Goal: Task Accomplishment & Management: Manage account settings

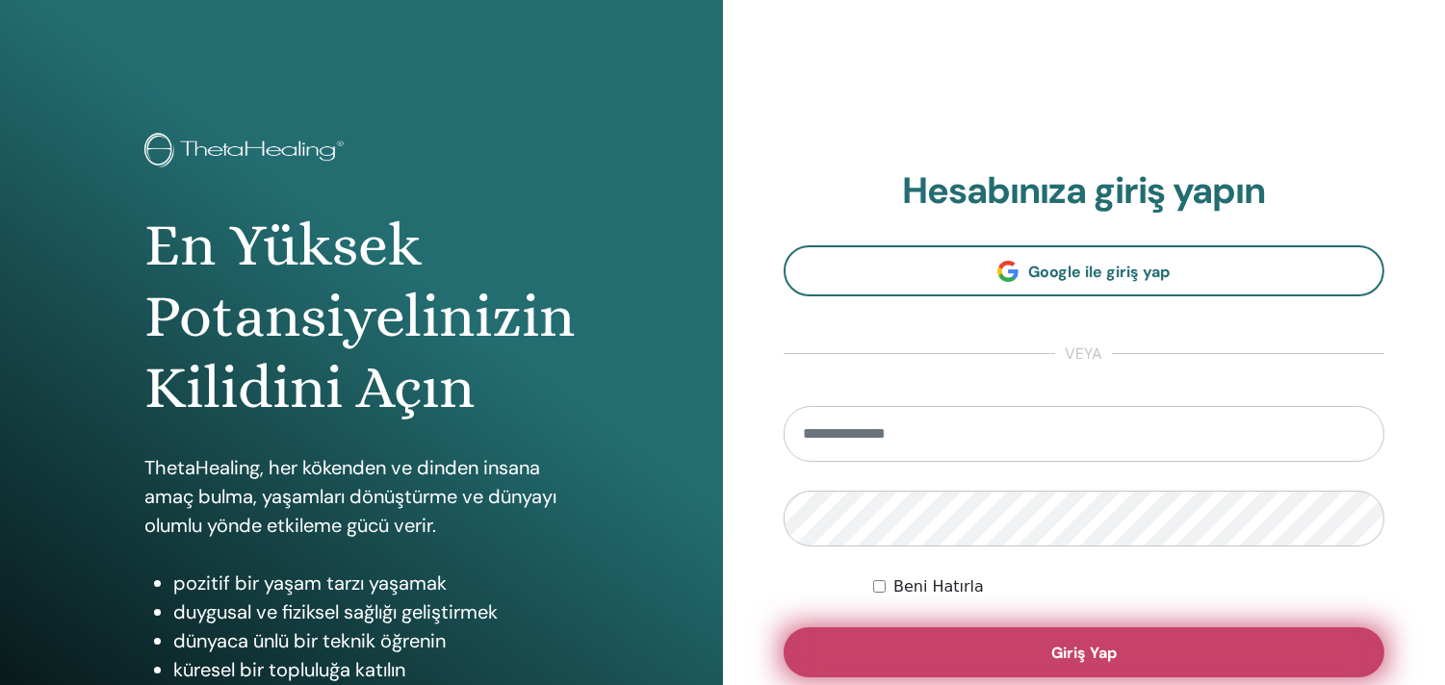
type input "**********"
click at [1012, 652] on button "Giriş Yap" at bounding box center [1085, 653] width 602 height 50
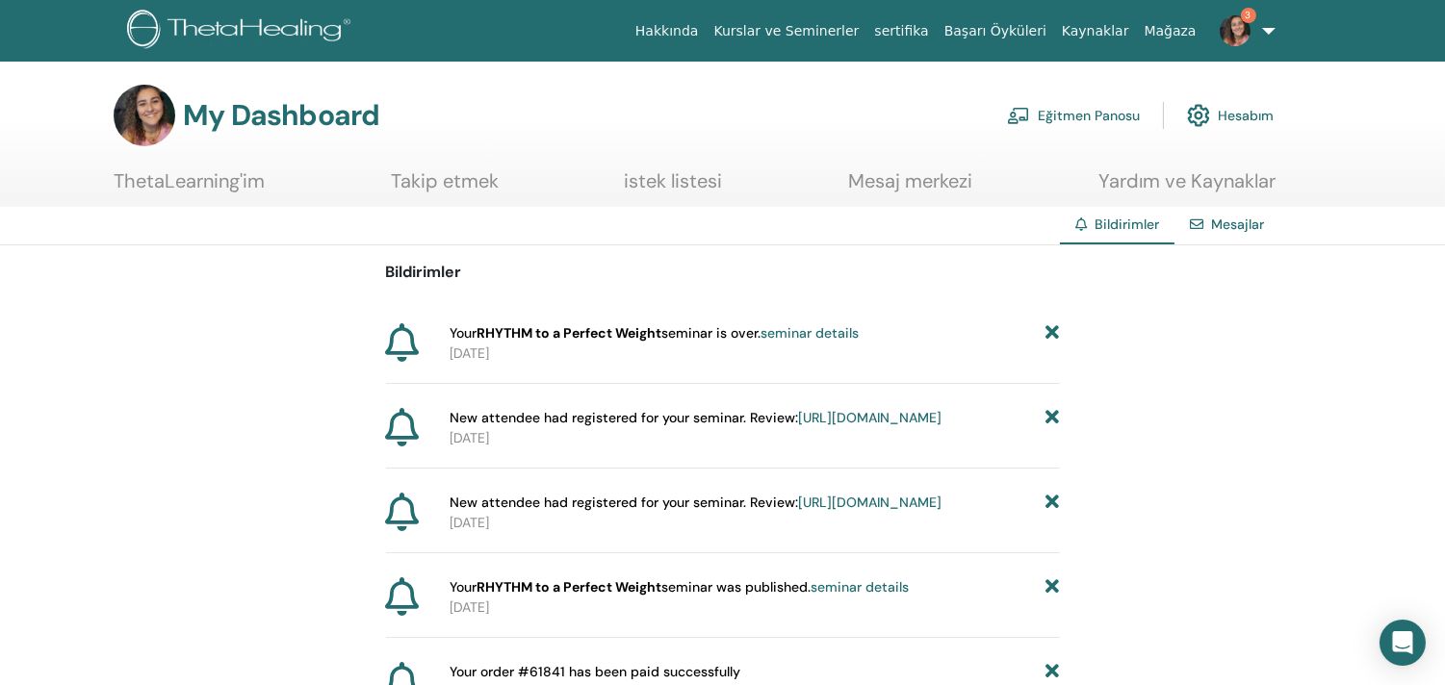
click at [859, 327] on link "seminar details" at bounding box center [809, 332] width 98 height 17
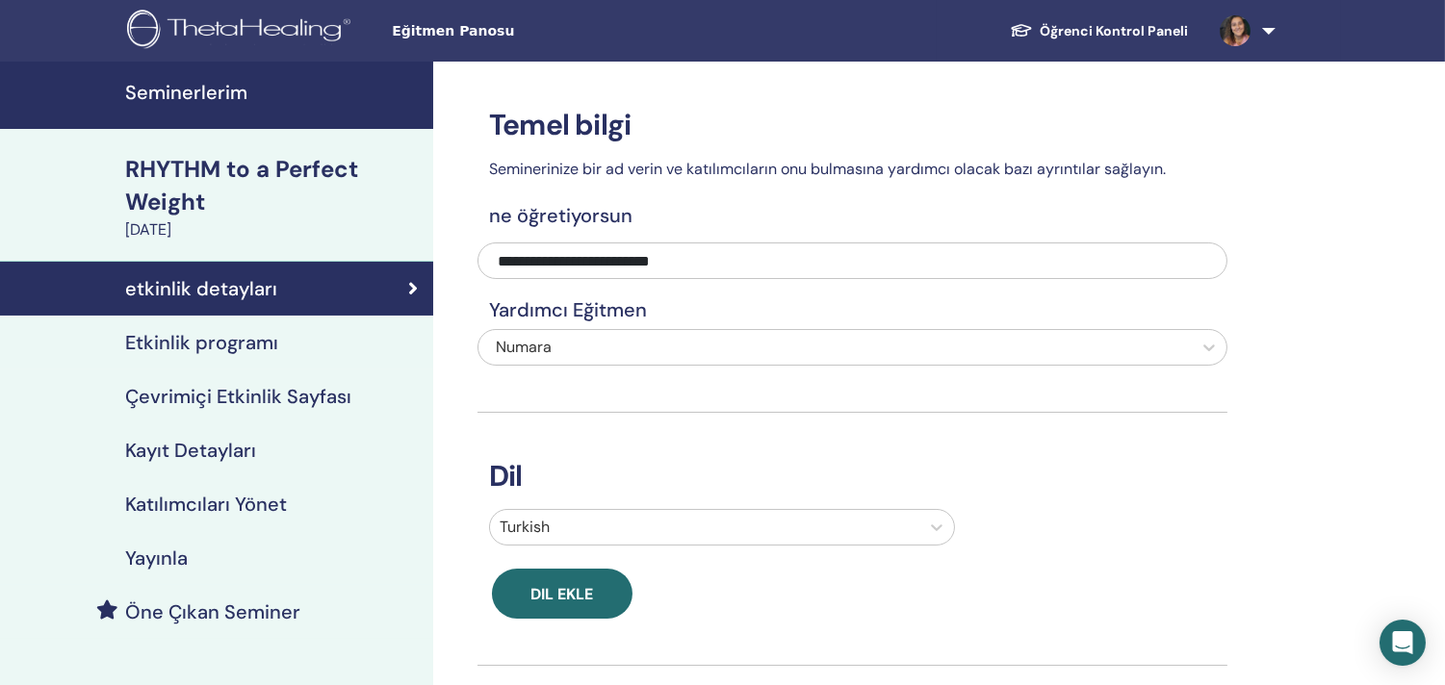
click at [242, 498] on h4 "Katılımcıları Yönet" at bounding box center [206, 504] width 162 height 23
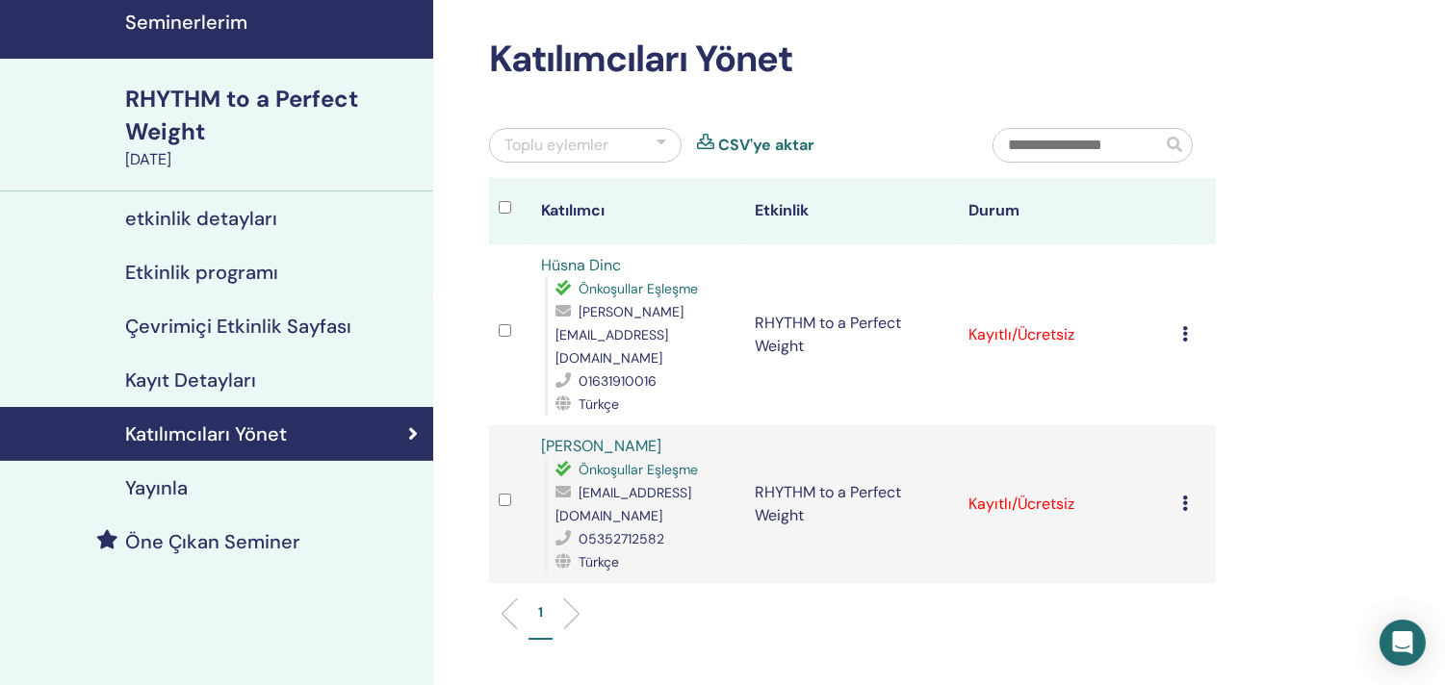
scroll to position [107, 0]
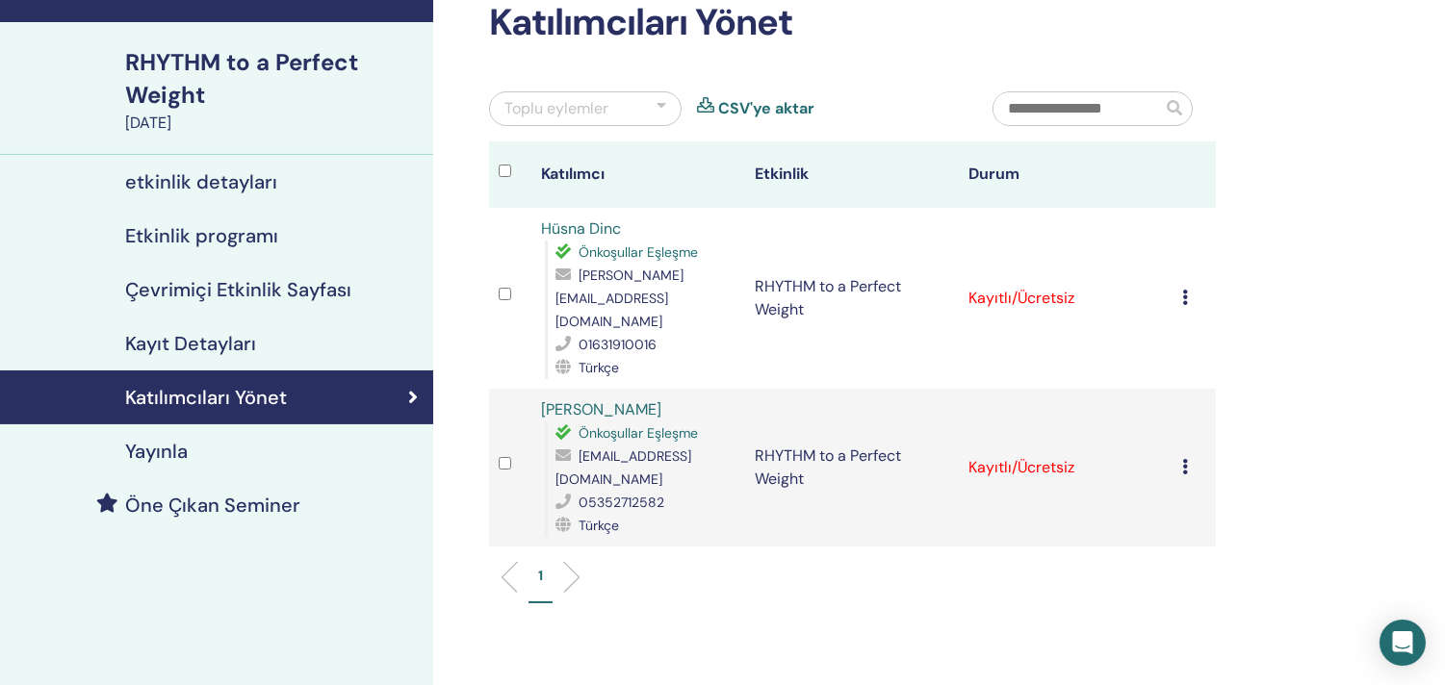
click at [1182, 290] on icon at bounding box center [1185, 297] width 6 height 15
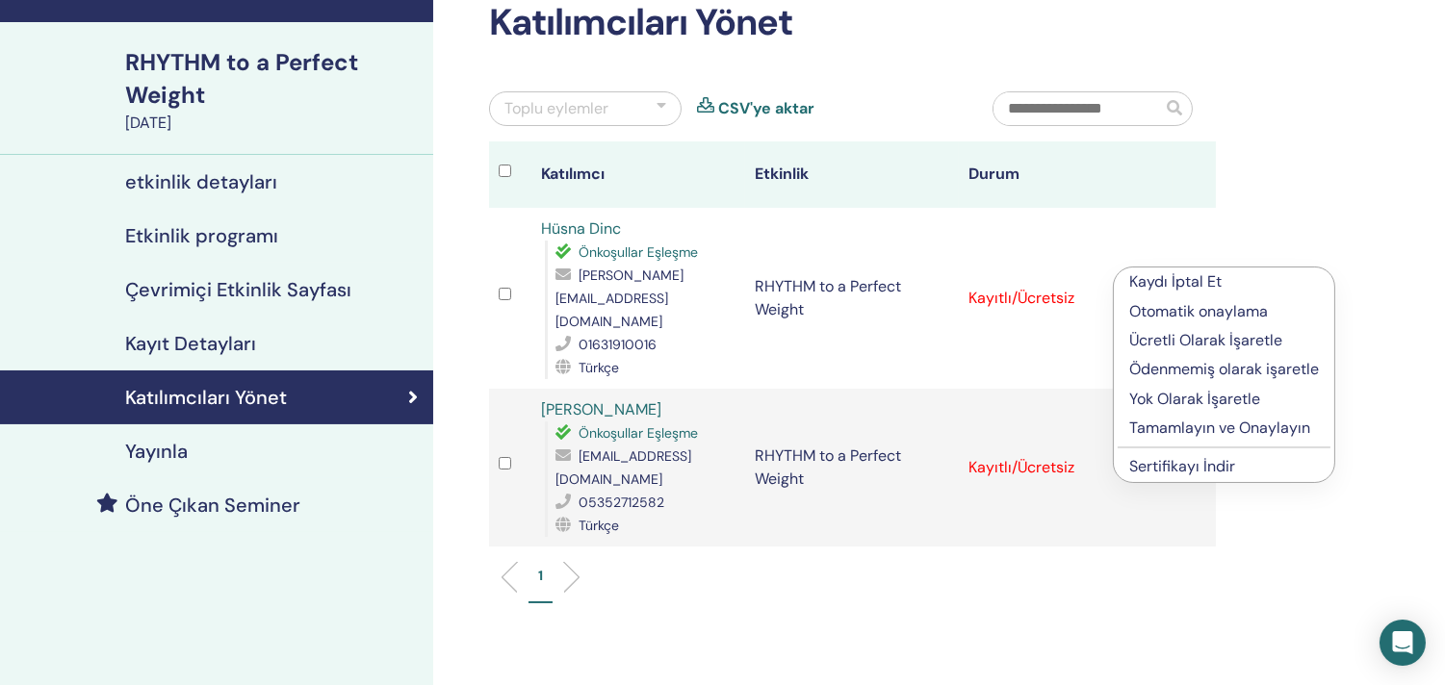
click at [1236, 424] on p "Tamamlayın ve Onaylayın" at bounding box center [1224, 428] width 190 height 23
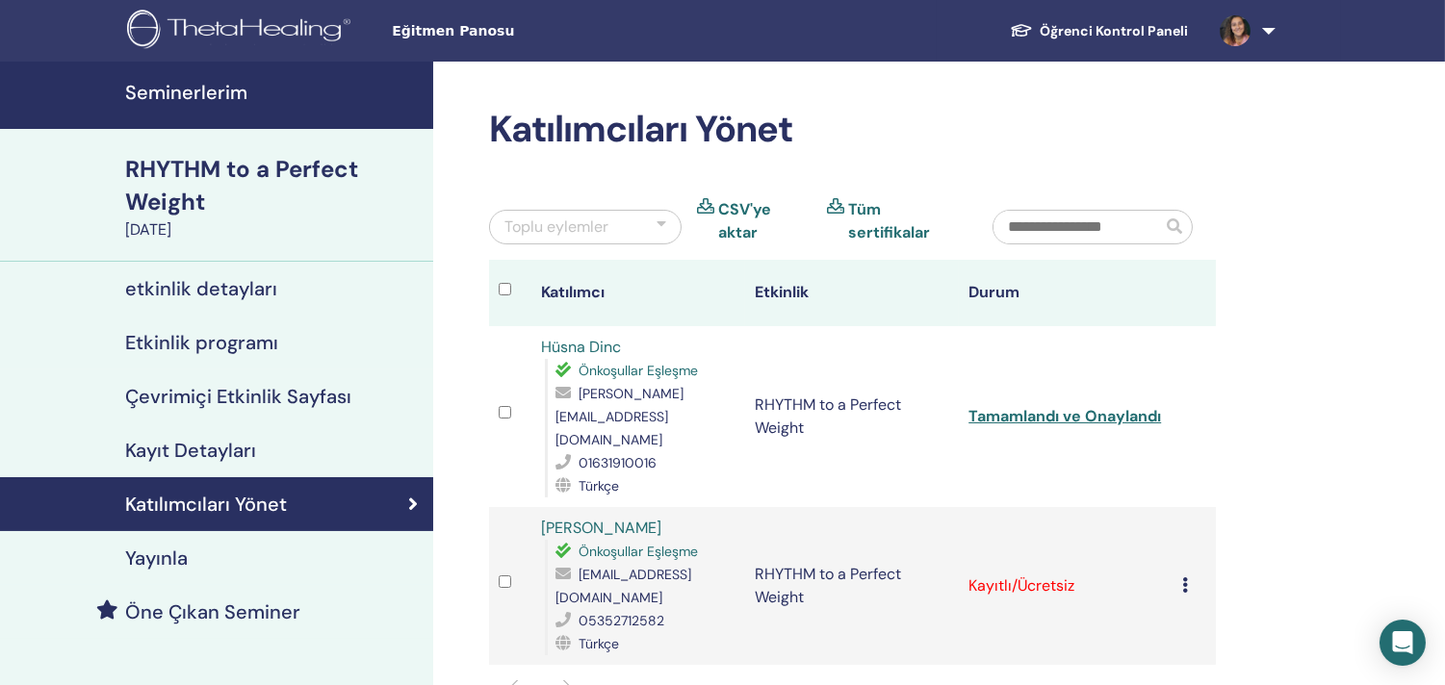
click at [1188, 575] on div "Kaydı İptal Et Otomatik onaylama Ücretli Olarak İşaretle Ödenmemiş olarak işare…" at bounding box center [1193, 586] width 23 height 23
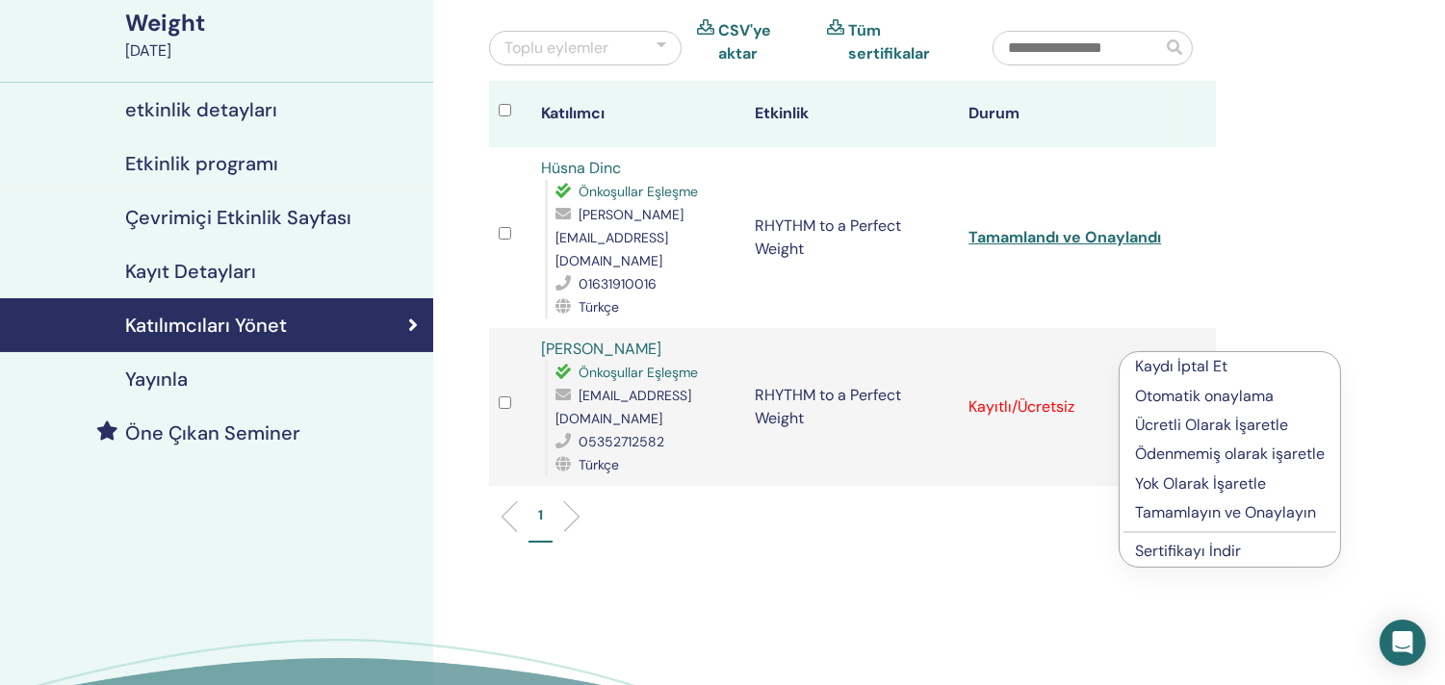
scroll to position [214, 0]
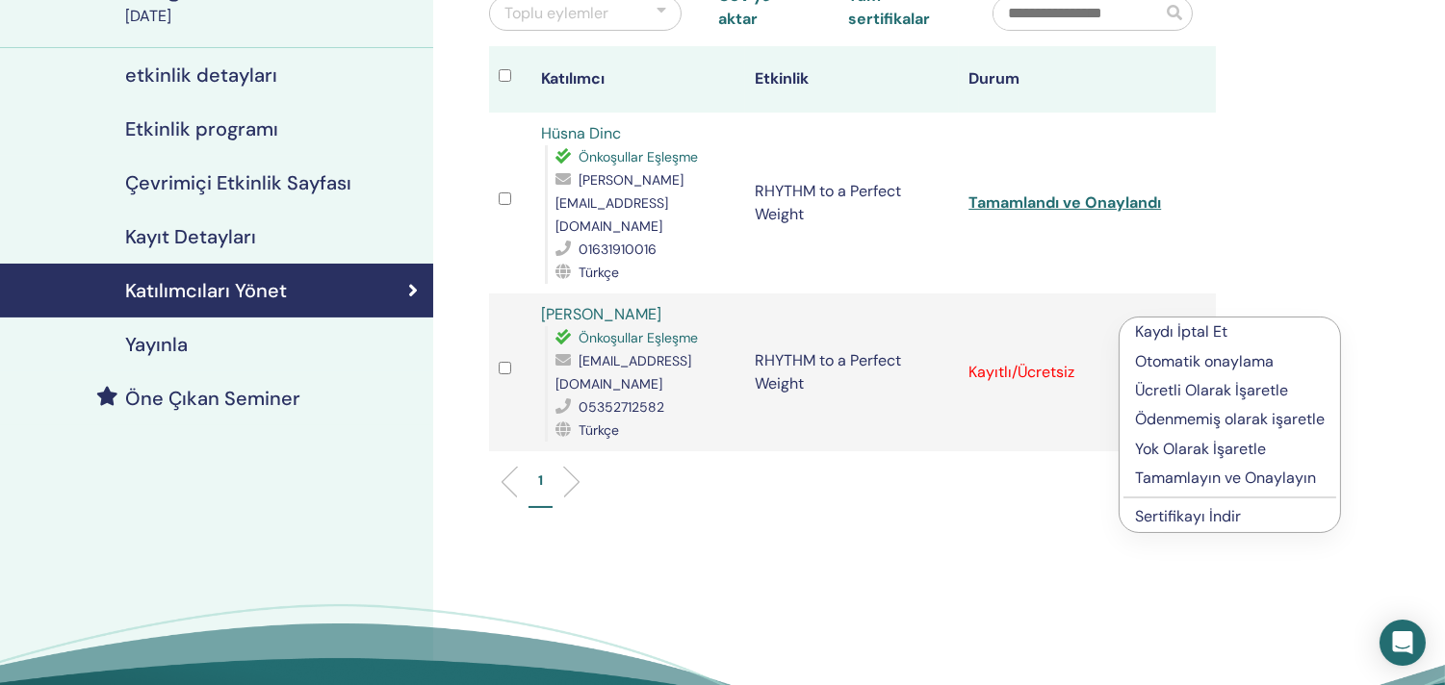
click at [1215, 478] on p "Tamamlayın ve Onaylayın" at bounding box center [1230, 478] width 190 height 23
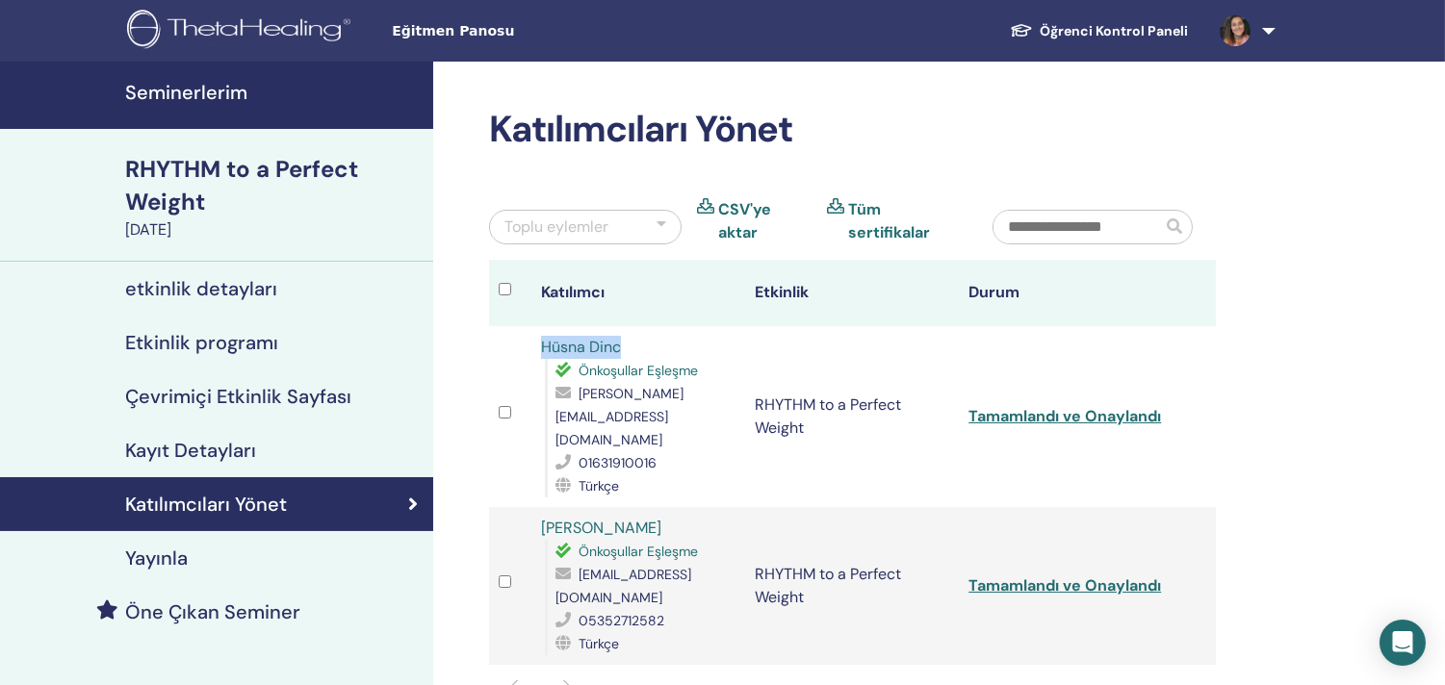
drag, startPoint x: 628, startPoint y: 341, endPoint x: 540, endPoint y: 347, distance: 87.8
click at [540, 347] on td "Hüsna Dinc Önkoşullar Eşleşme seldin@gmx.de 01631910016 Türkçe" at bounding box center [638, 416] width 214 height 181
copy link "Hüsna Dinc"
click at [1145, 406] on link "Tamamlandı ve Onaylandı" at bounding box center [1064, 416] width 193 height 20
drag, startPoint x: 742, startPoint y: 483, endPoint x: 545, endPoint y: 484, distance: 197.3
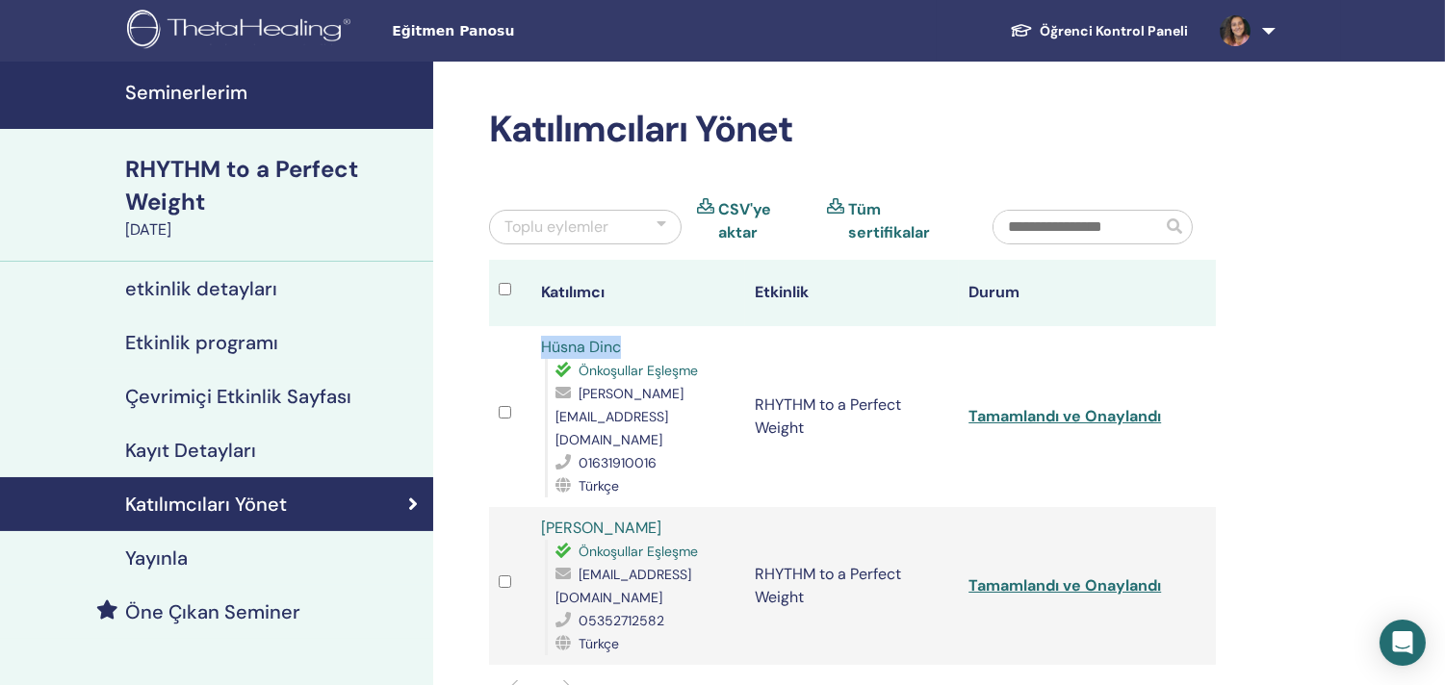
click at [545, 507] on td "Muhsine Şahintürk Dalhan Önkoşullar Eşleşme muhsine1479423@gmail.com 0535271258…" at bounding box center [638, 586] width 214 height 158
copy link "Muhsine Şahintürk Dalhan"
click at [1144, 576] on link "Tamamlandı ve Onaylandı" at bounding box center [1064, 586] width 193 height 20
click at [232, 36] on img at bounding box center [242, 31] width 230 height 43
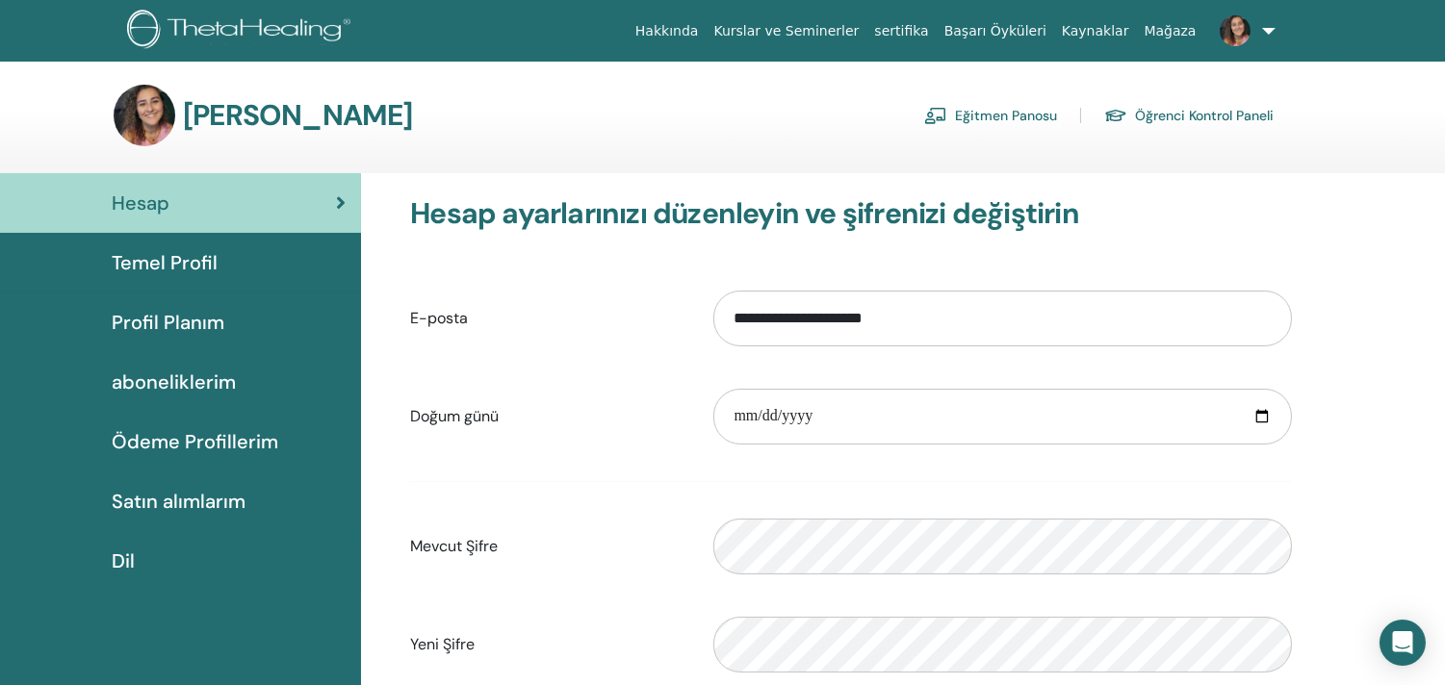
click at [219, 431] on span "Ödeme Profillerim" at bounding box center [195, 441] width 167 height 29
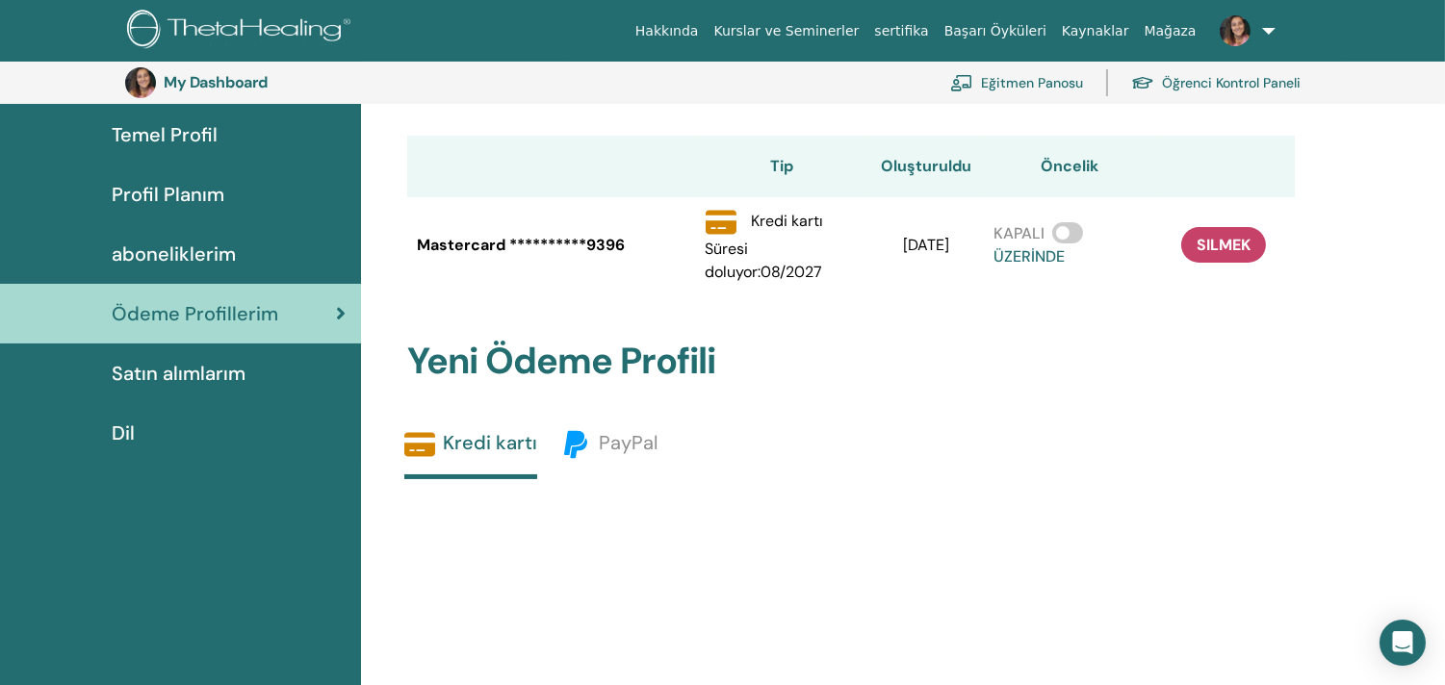
scroll to position [149, 0]
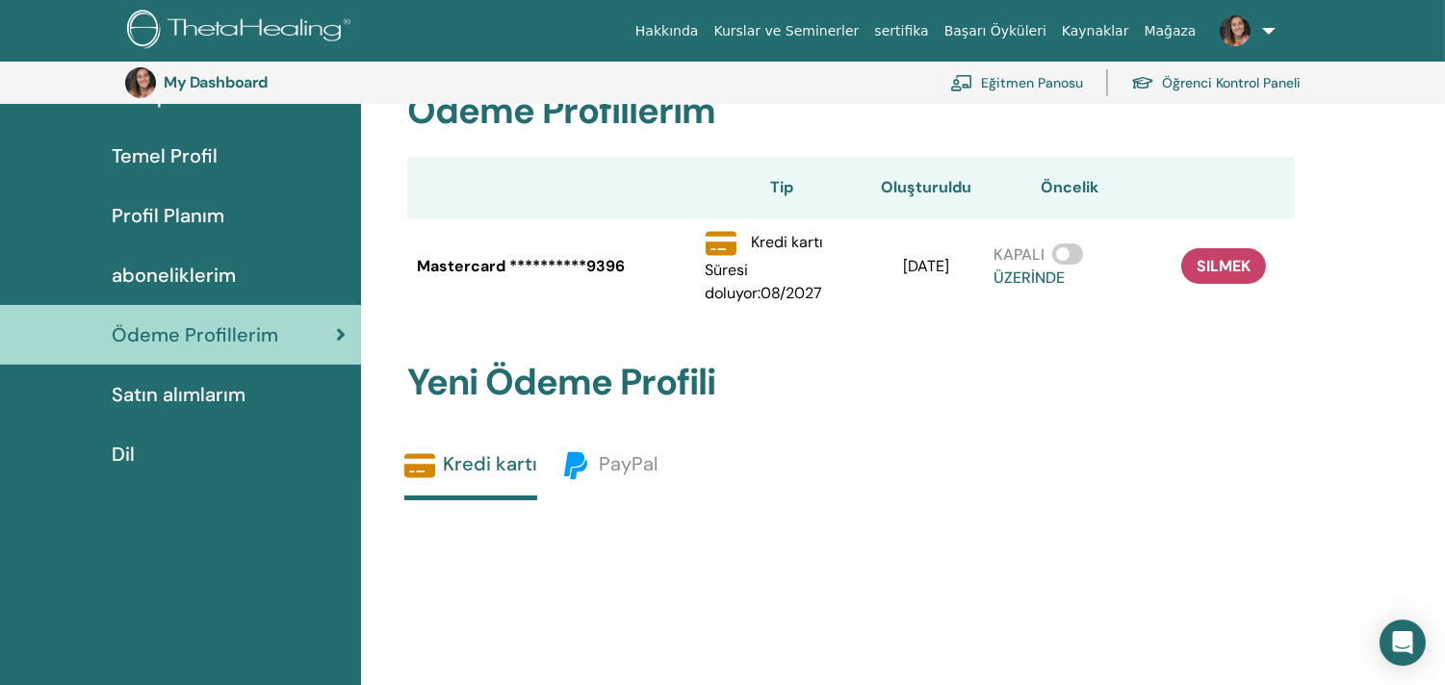
click at [184, 392] on span "Satın alımlarım" at bounding box center [179, 394] width 134 height 29
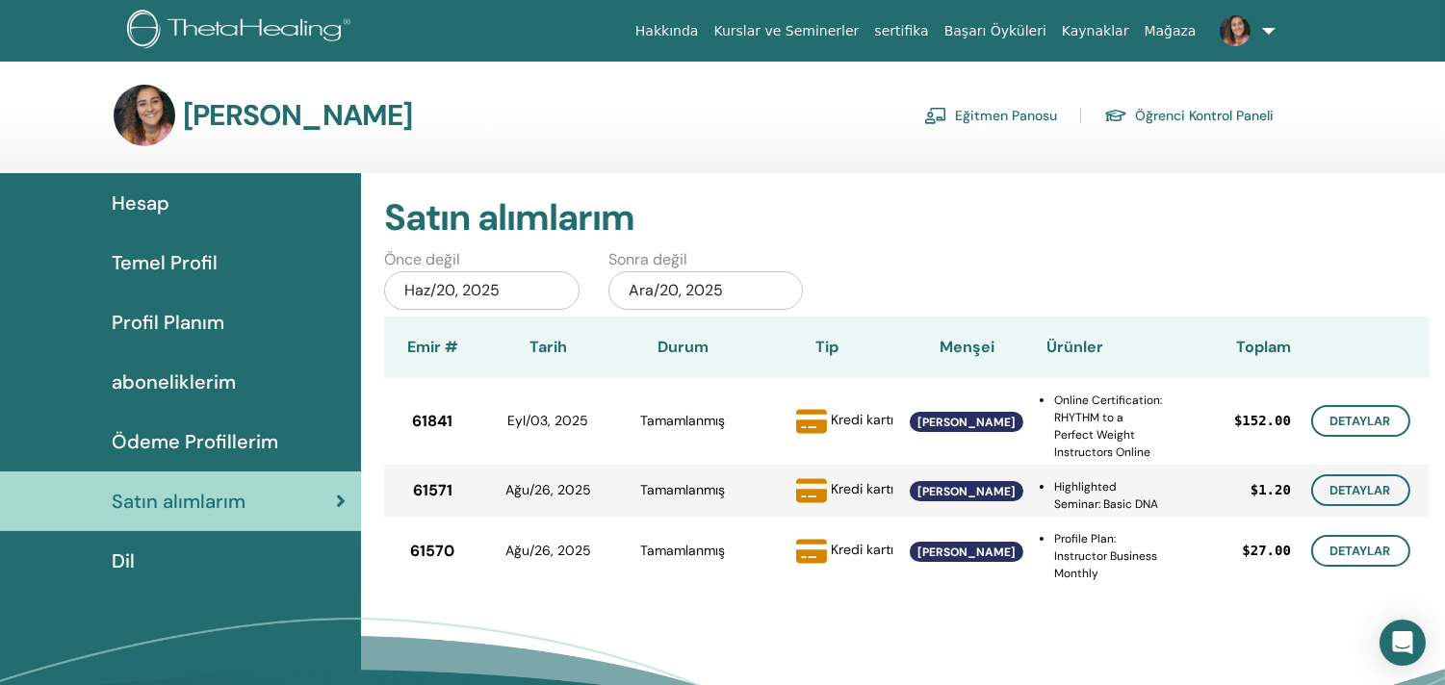
click at [196, 261] on span "Temel Profil" at bounding box center [165, 262] width 106 height 29
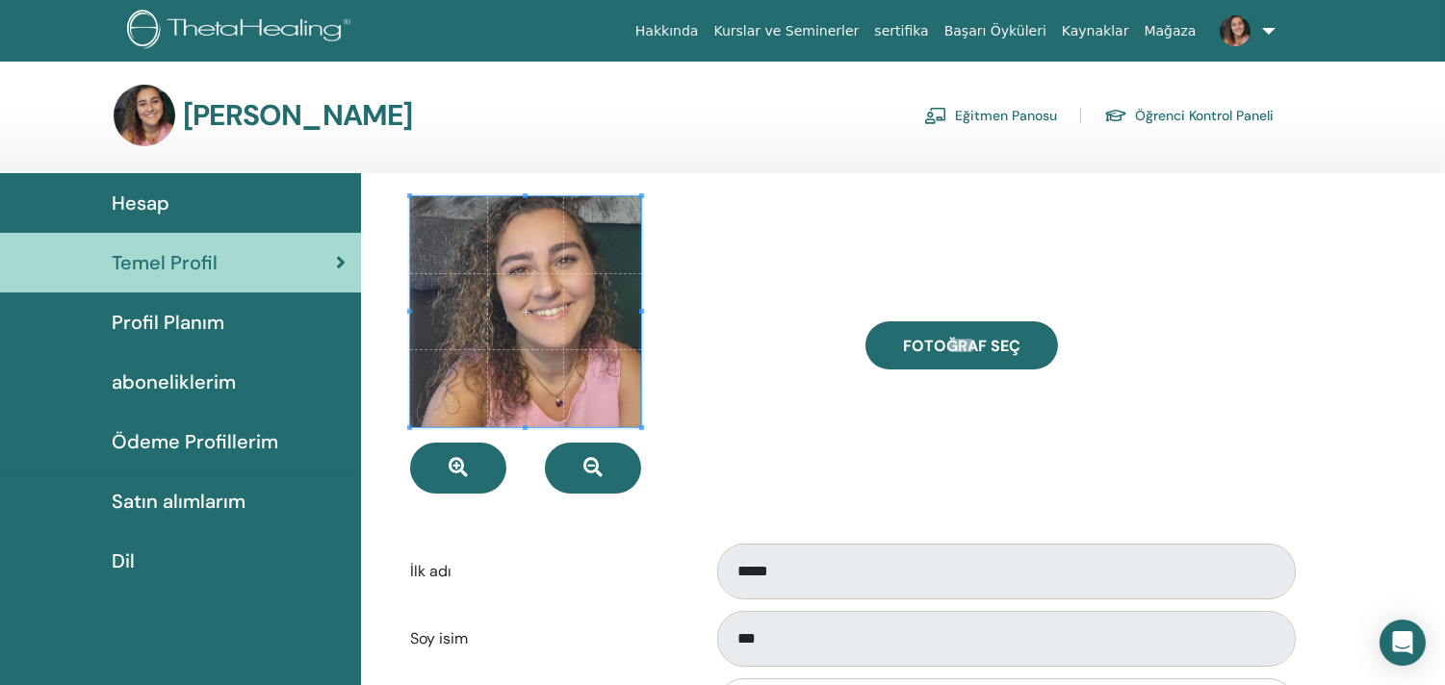
click at [127, 193] on span "Hesap" at bounding box center [141, 203] width 58 height 29
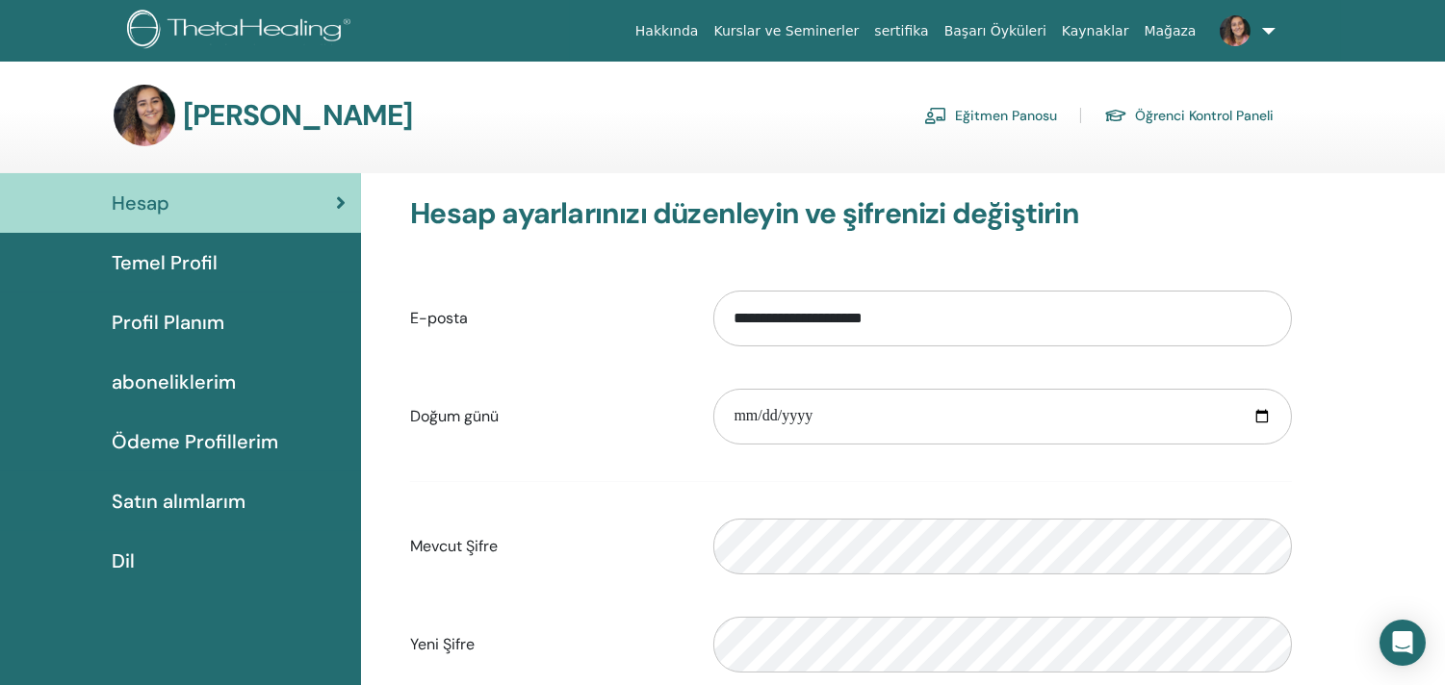
click at [219, 309] on span "Profil Planım" at bounding box center [168, 322] width 113 height 29
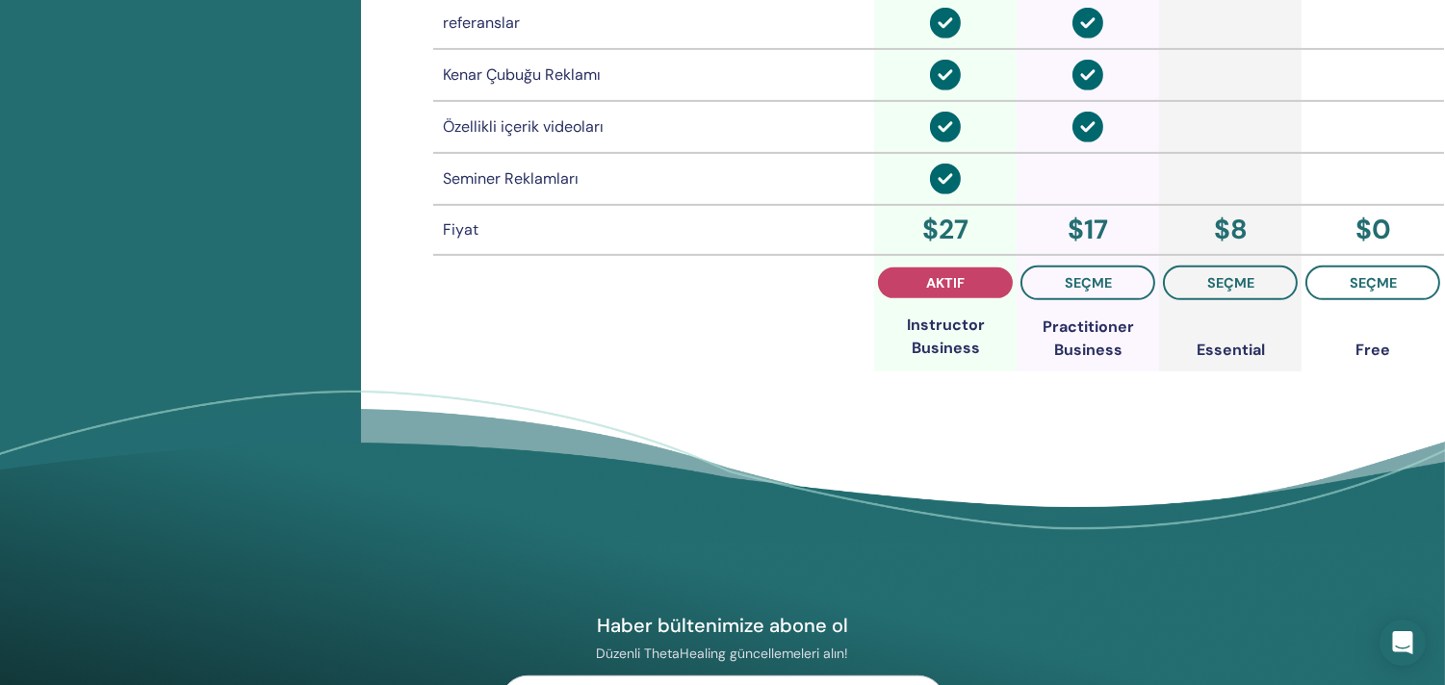
scroll to position [1540, 0]
